Goal: Navigation & Orientation: Find specific page/section

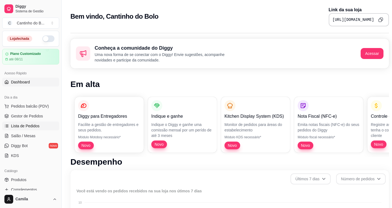
click at [24, 125] on span "Lista de Pedidos" at bounding box center [25, 125] width 29 height 5
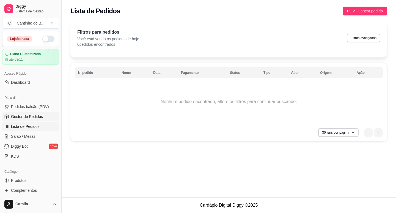
click at [26, 118] on span "Gestor de Pedidos" at bounding box center [27, 116] width 32 height 5
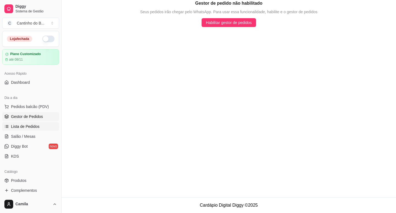
click at [28, 126] on span "Lista de Pedidos" at bounding box center [25, 125] width 29 height 5
